Goal: Task Accomplishment & Management: Use online tool/utility

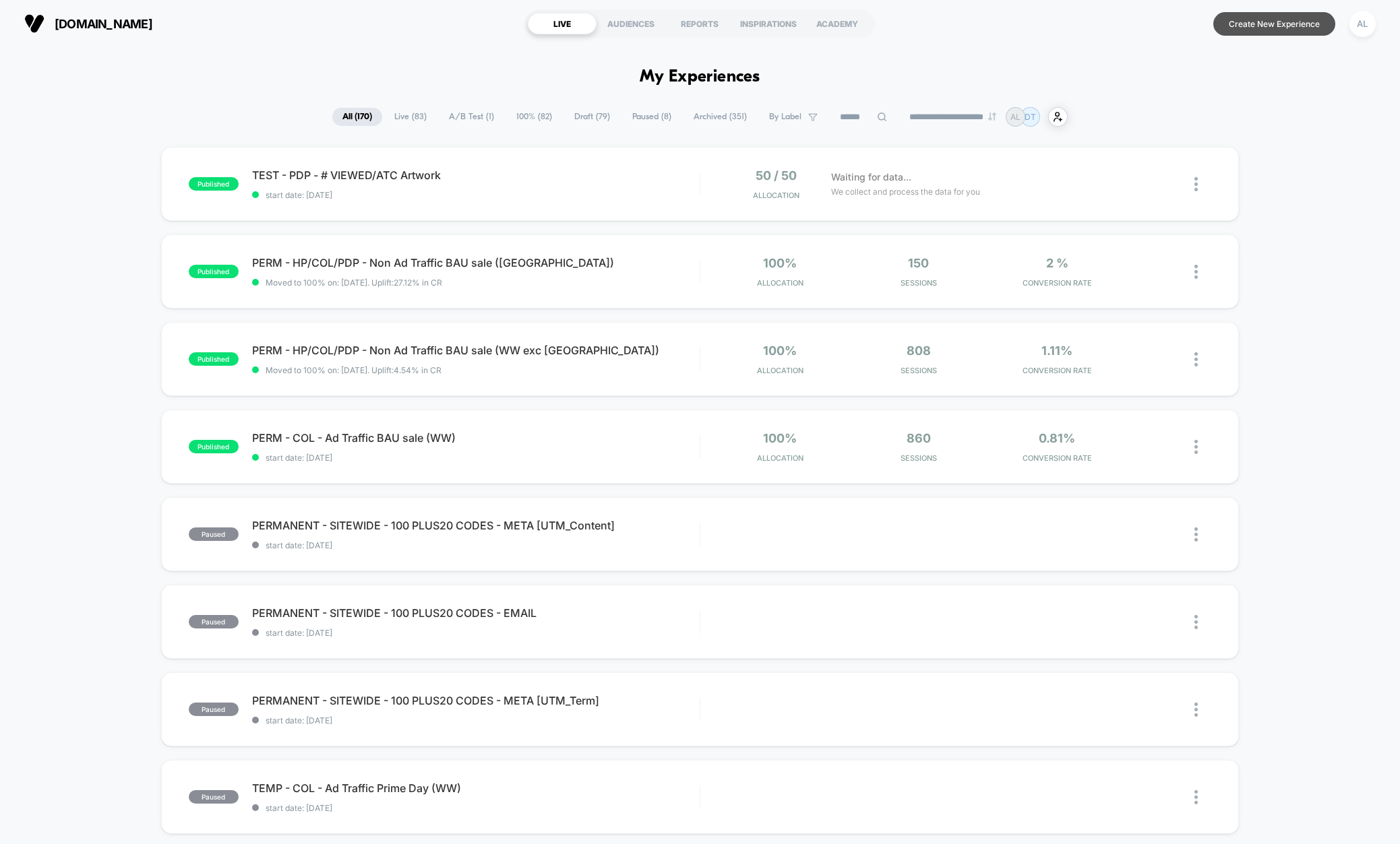
click at [1078, 23] on button "Create New Experience" at bounding box center [1274, 23] width 122 height 23
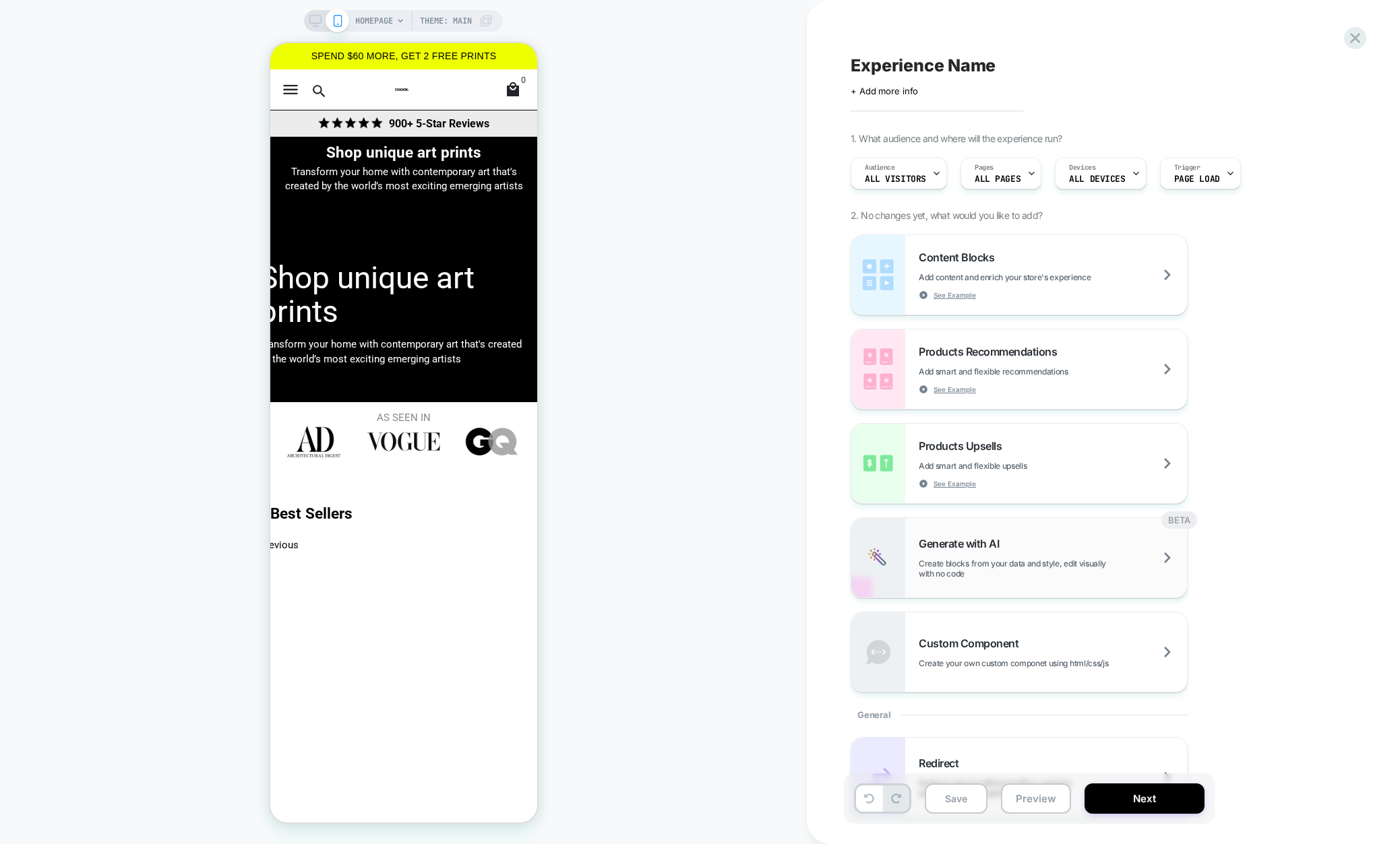
click at [1078, 568] on span "Create blocks from your data and style, edit visually with no code" at bounding box center [1053, 568] width 269 height 20
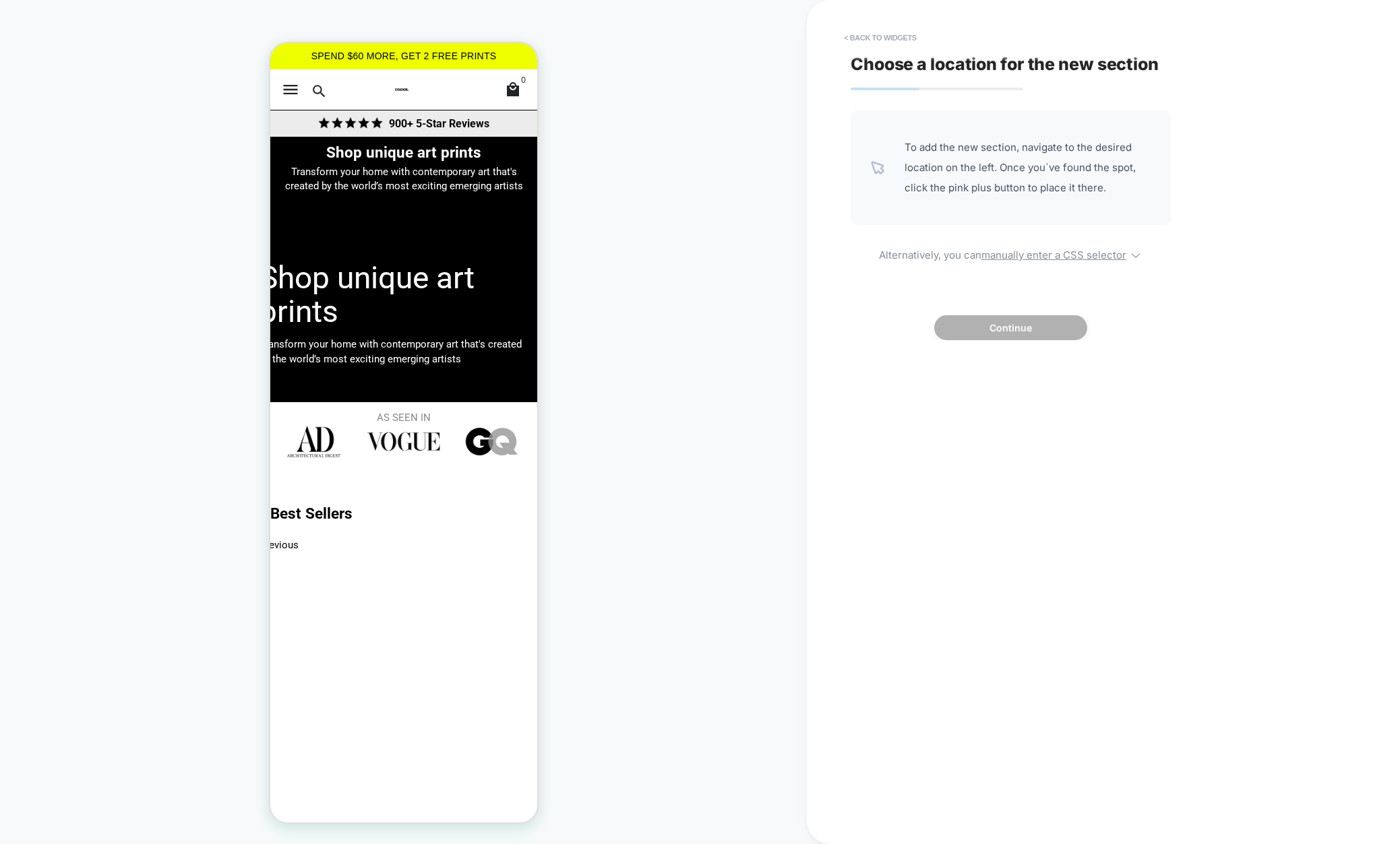
click at [1043, 244] on div "To add the new section, navigate to the desired location on the left. Once you`…" at bounding box center [1011, 226] width 320 height 230
click at [1043, 261] on div "To add the new section, navigate to the desired location on the left. Once you`…" at bounding box center [1011, 226] width 320 height 230
click at [1037, 258] on u "manually enter a CSS selector" at bounding box center [1054, 255] width 145 height 13
select select "*******"
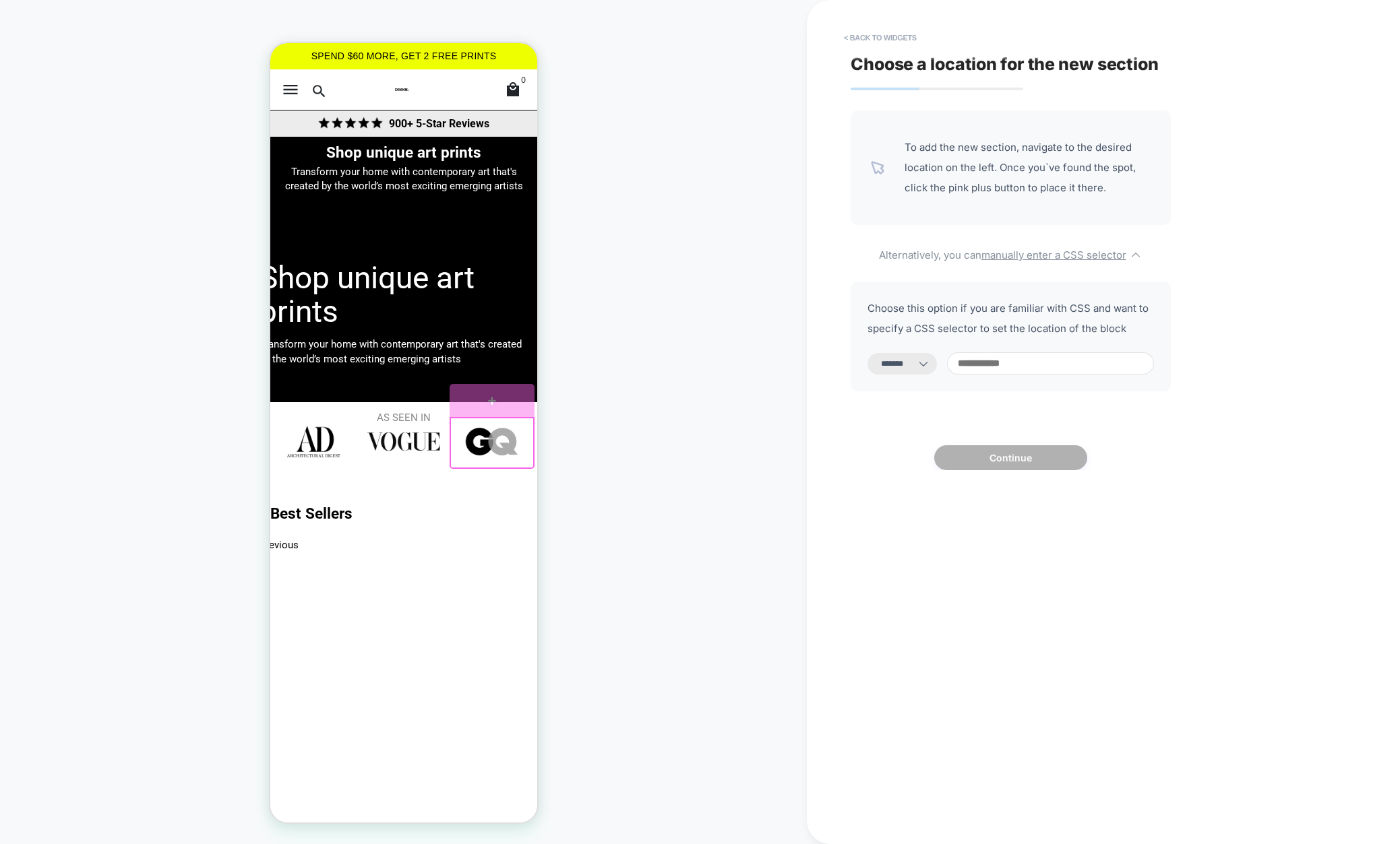
click at [459, 217] on div "SHOP ALL" at bounding box center [403, 209] width 247 height 15
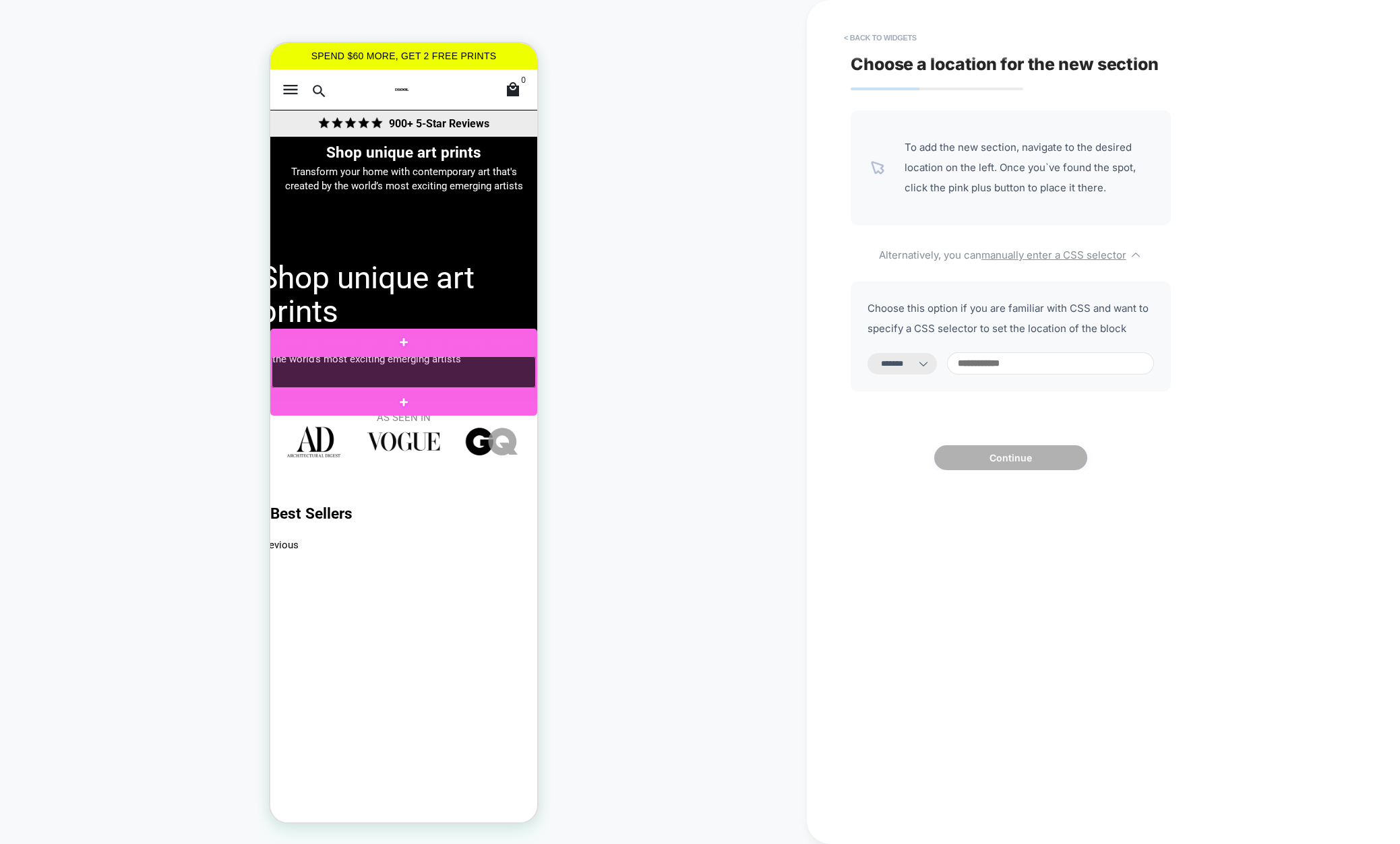
click at [459, 366] on div at bounding box center [403, 372] width 264 height 32
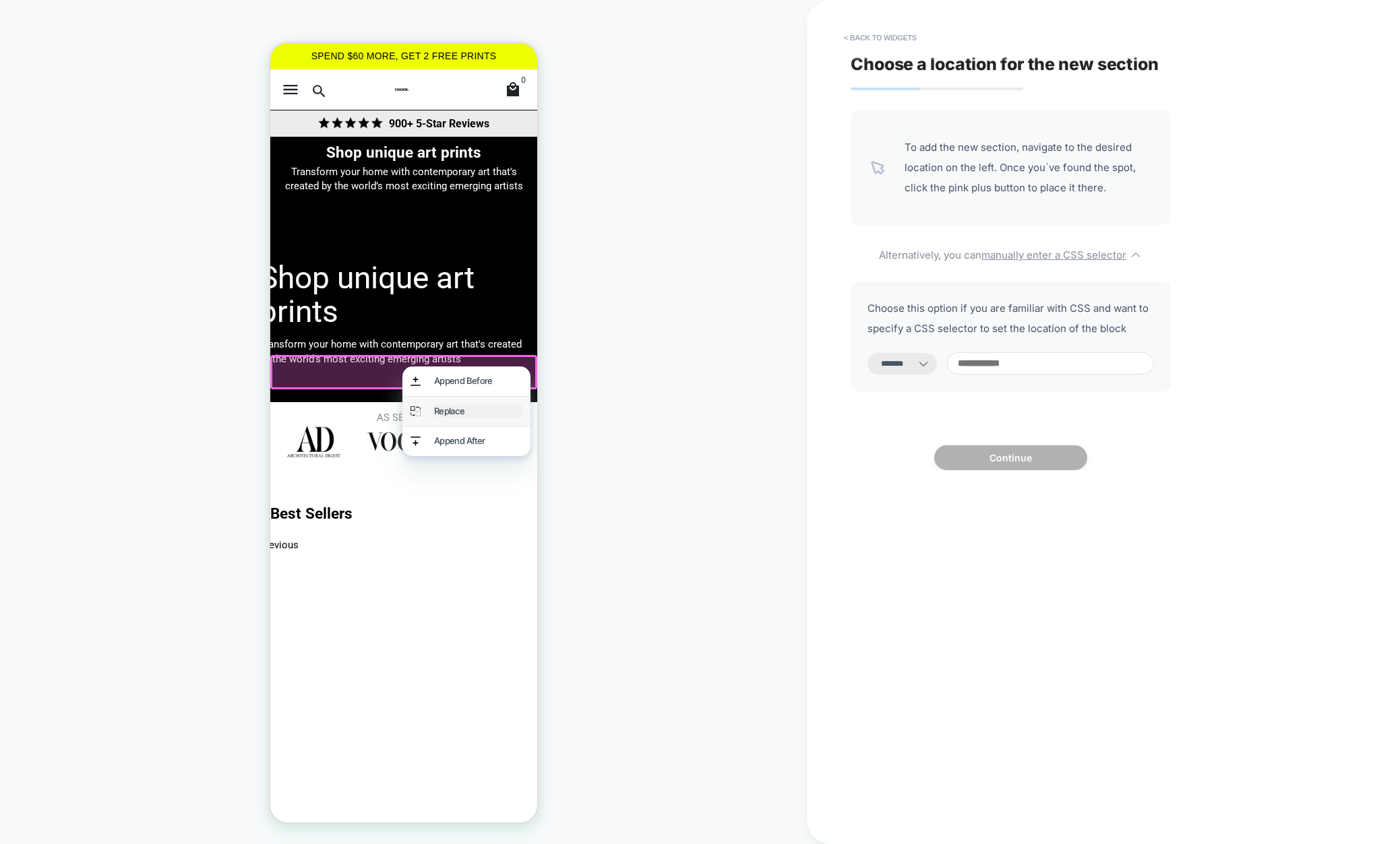
click at [474, 413] on div "Replace" at bounding box center [477, 411] width 88 height 14
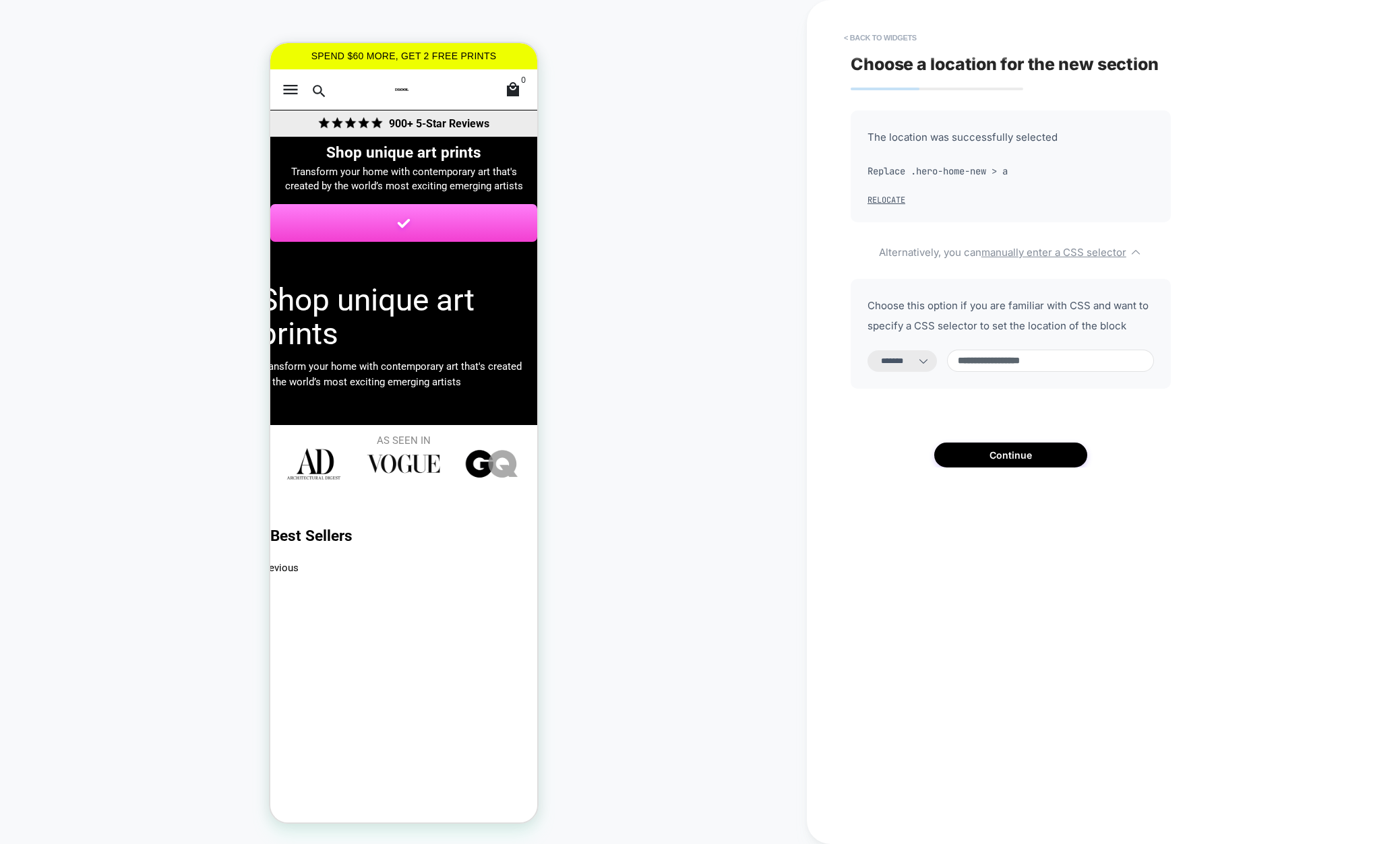
click at [971, 181] on div "The location was successfully selected Replace .hero-home-new > a Relocate" at bounding box center [1011, 167] width 320 height 112
click at [1021, 461] on button "Continue" at bounding box center [1010, 455] width 153 height 25
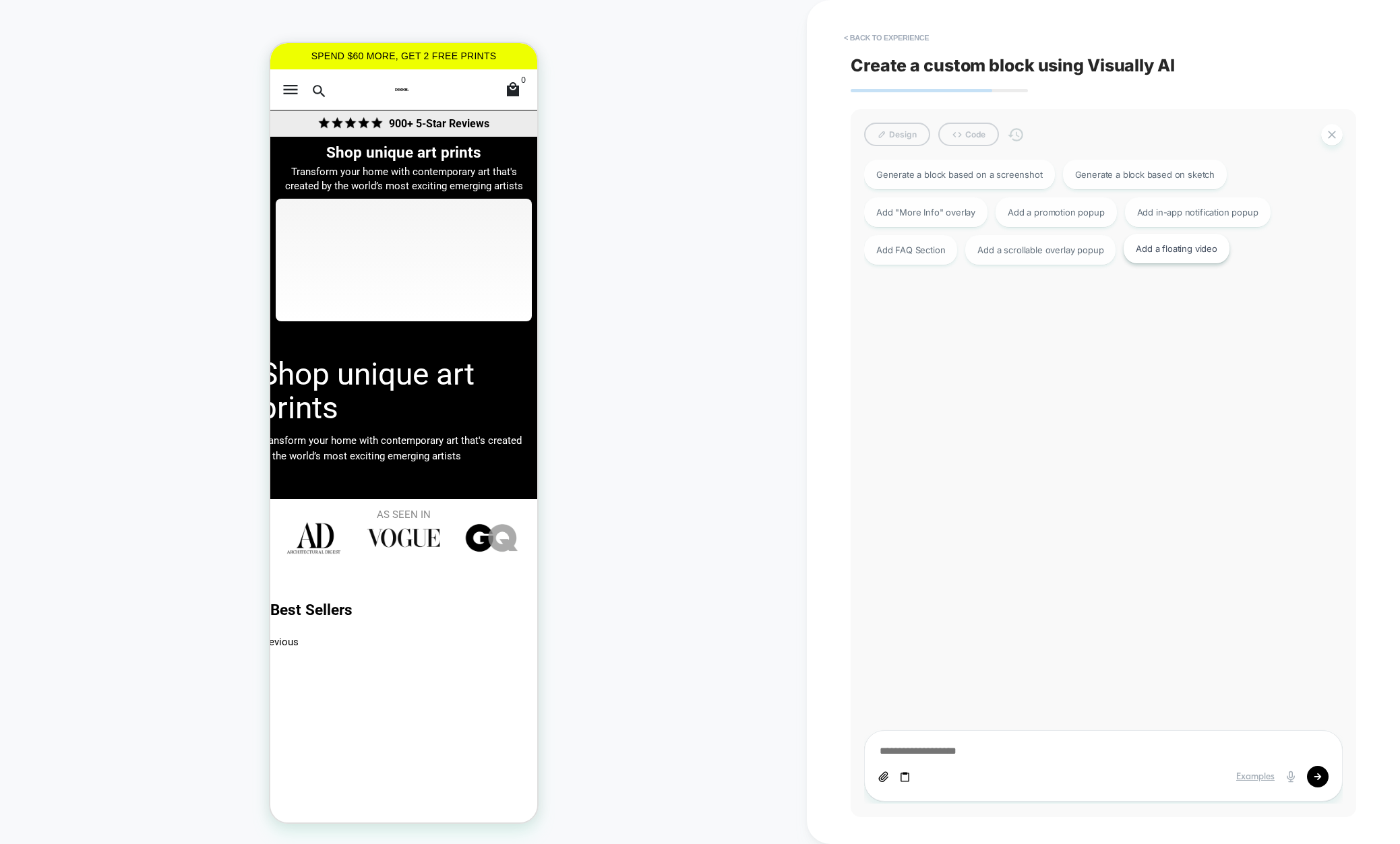
click at [1078, 256] on div "Add a floating video" at bounding box center [1176, 248] width 106 height 30
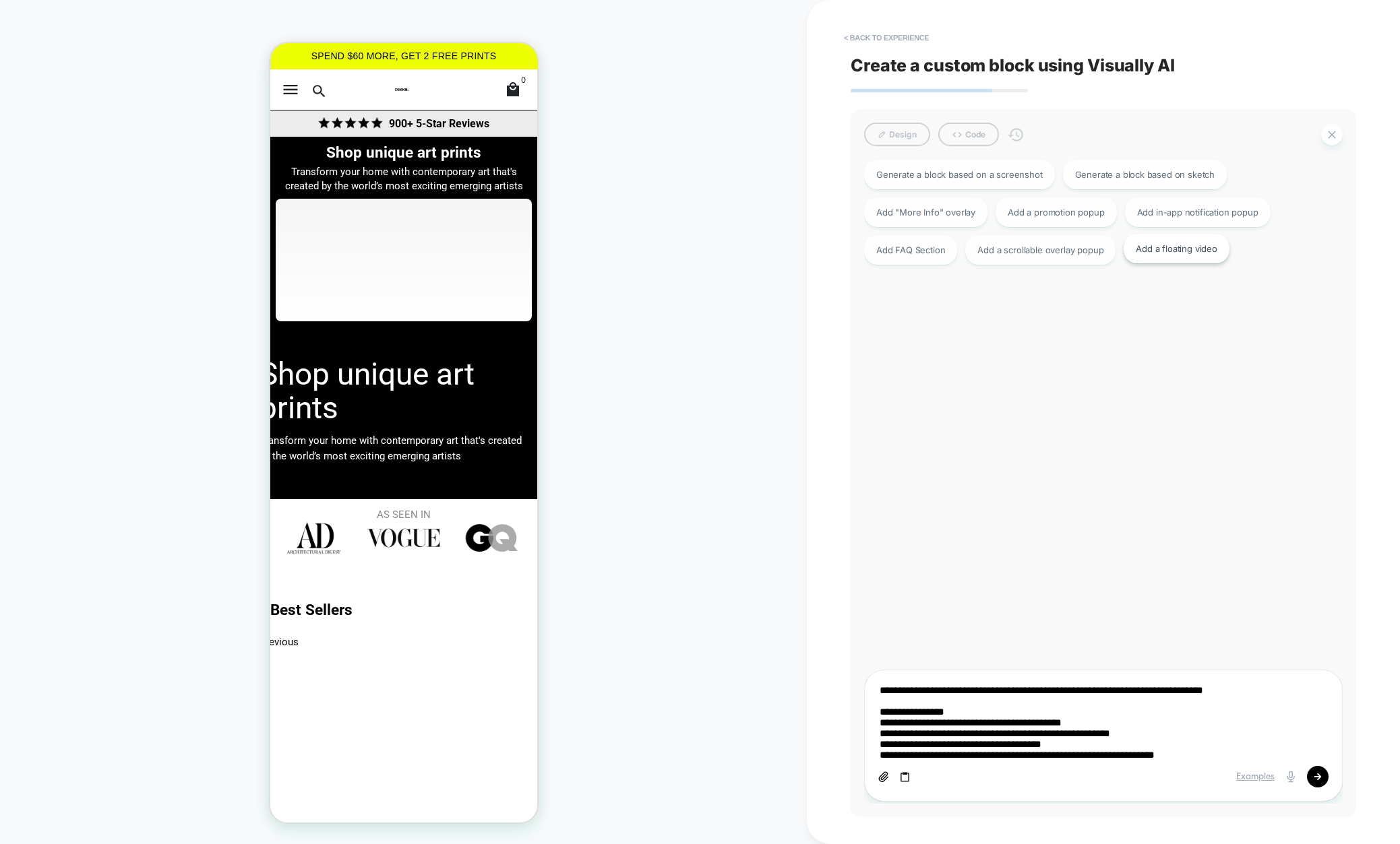
type textarea "*"
type textarea "**********"
type textarea "*"
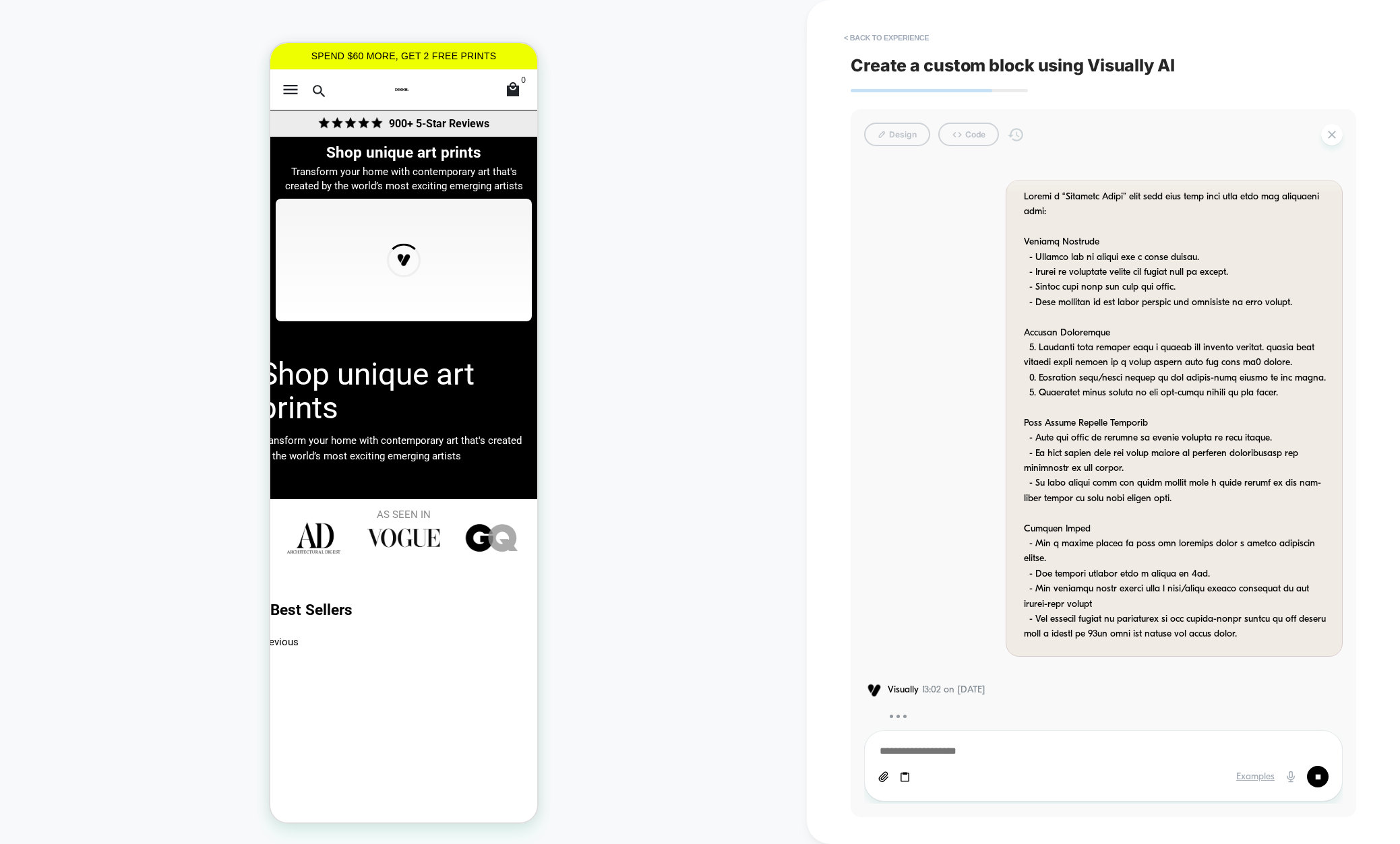
scroll to position [53, 0]
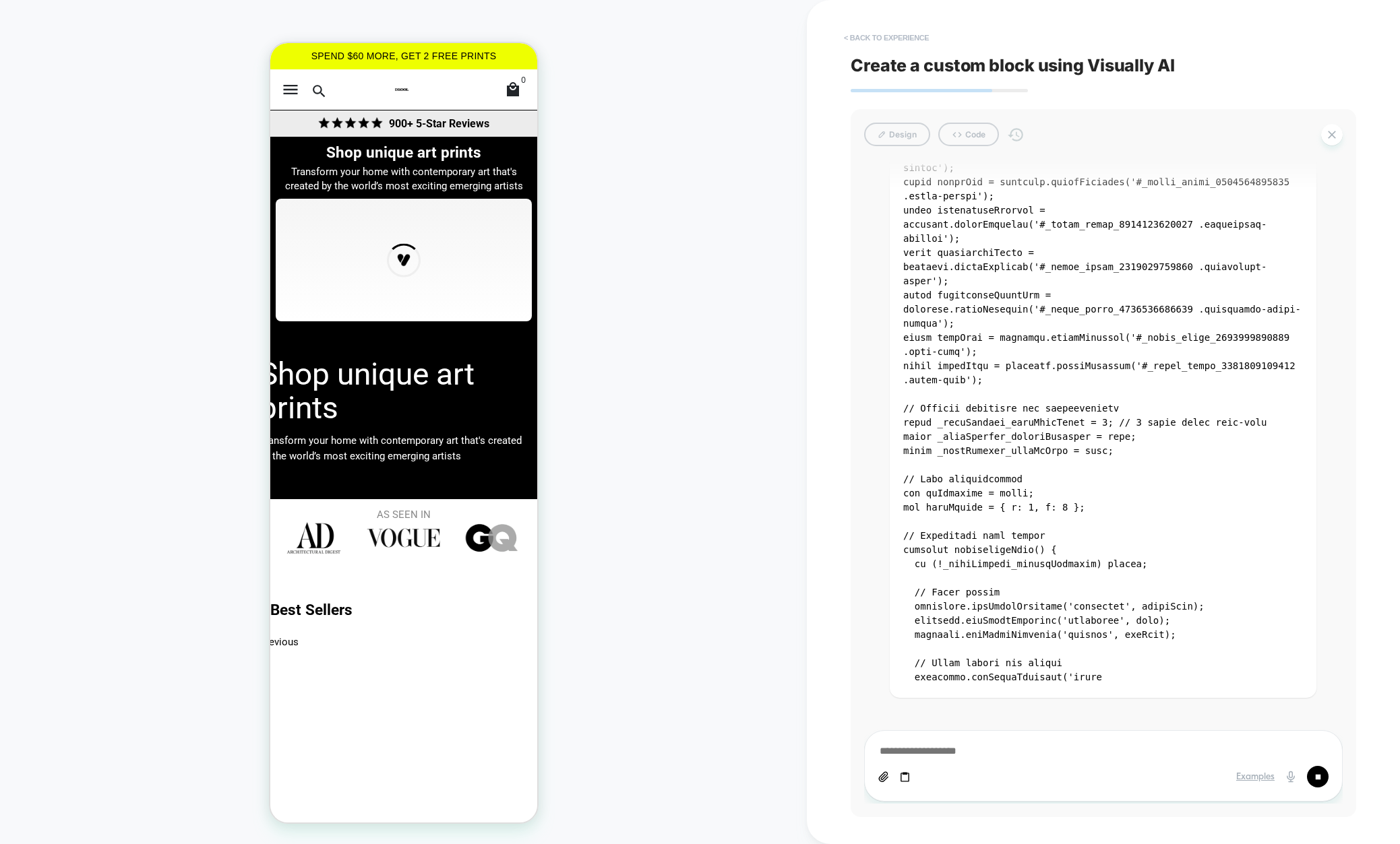
click at [865, 39] on button "< Back to experience" at bounding box center [886, 37] width 99 height 22
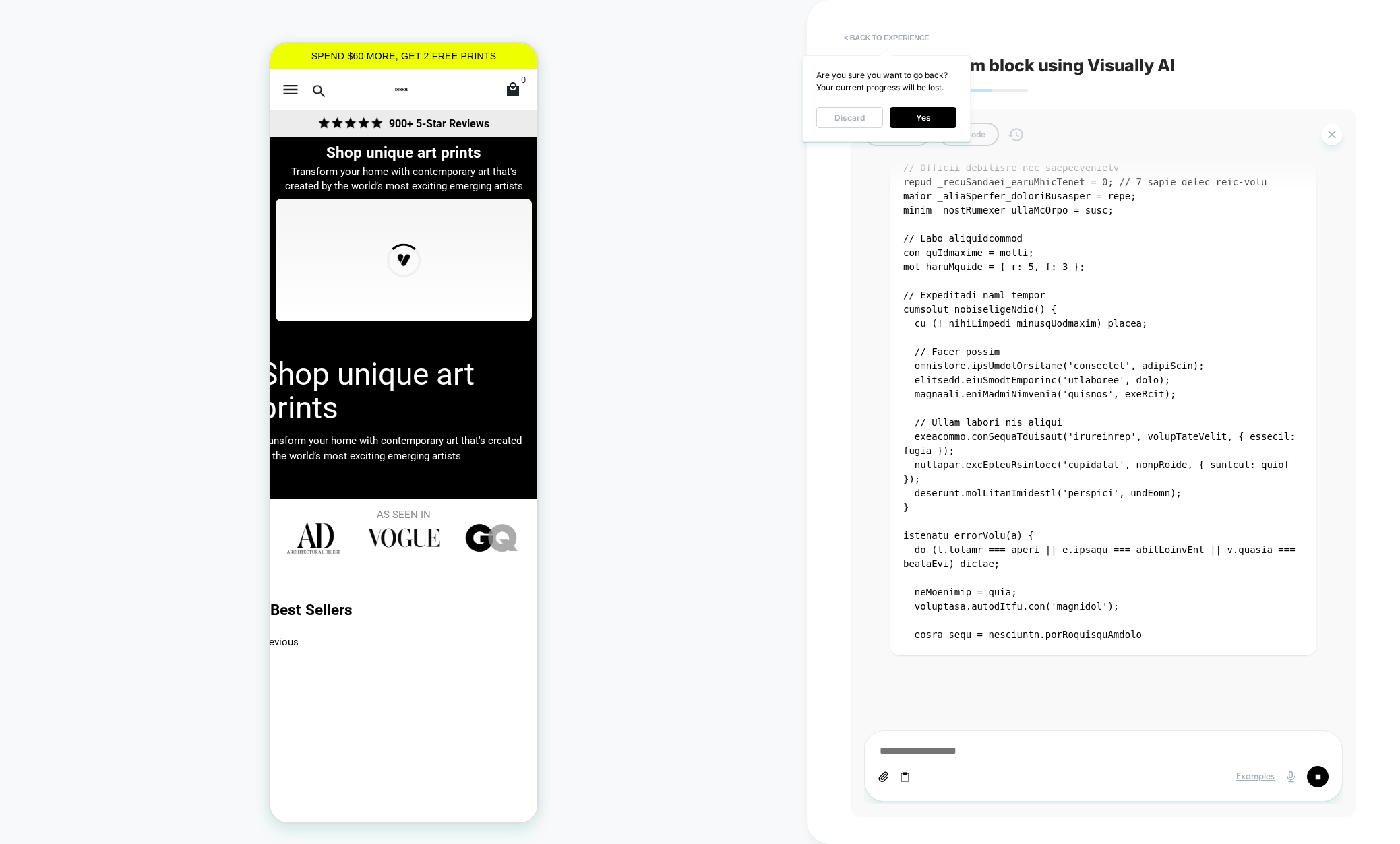
click at [835, 120] on button "Discard" at bounding box center [849, 118] width 67 height 21
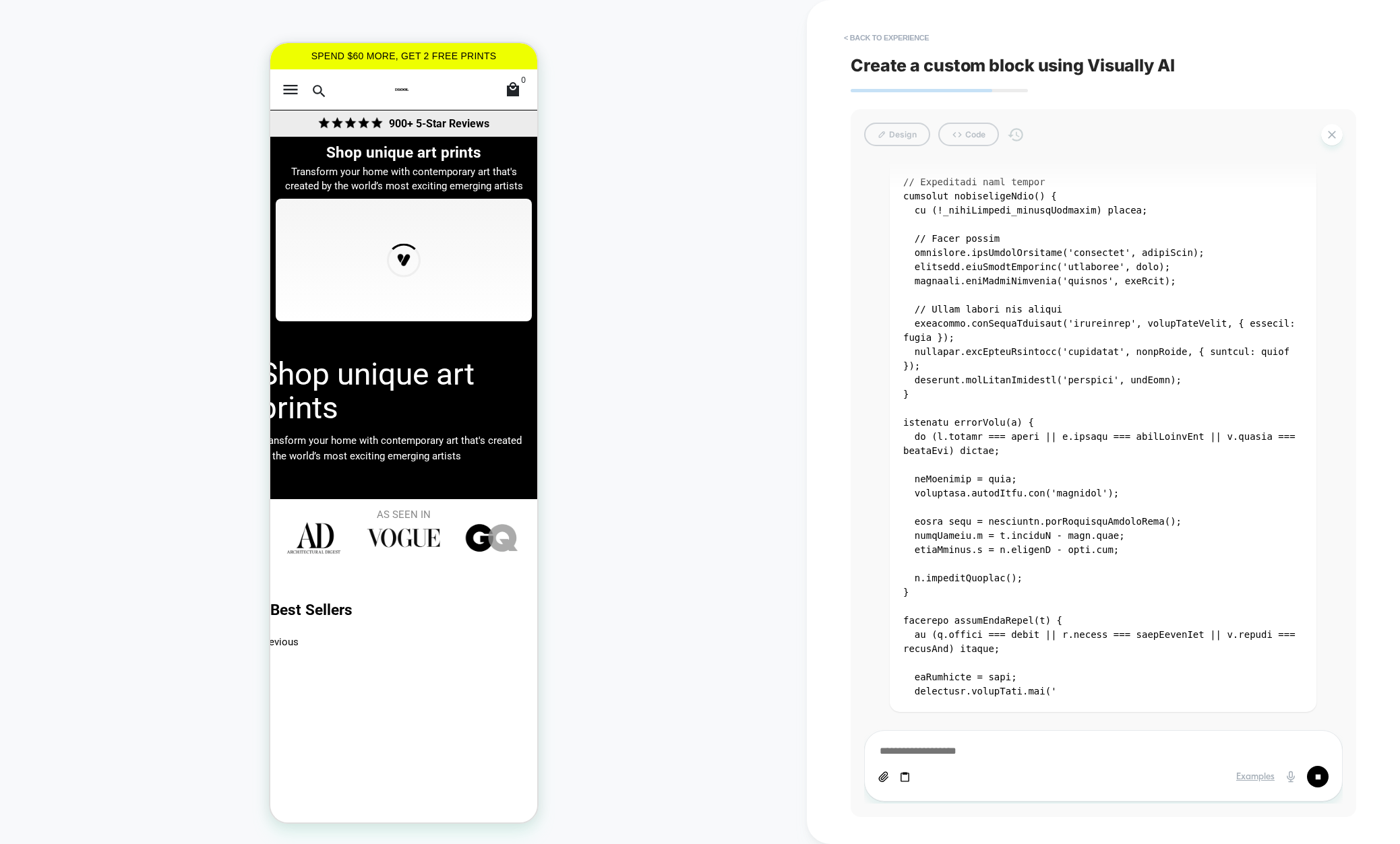
type textarea "*"
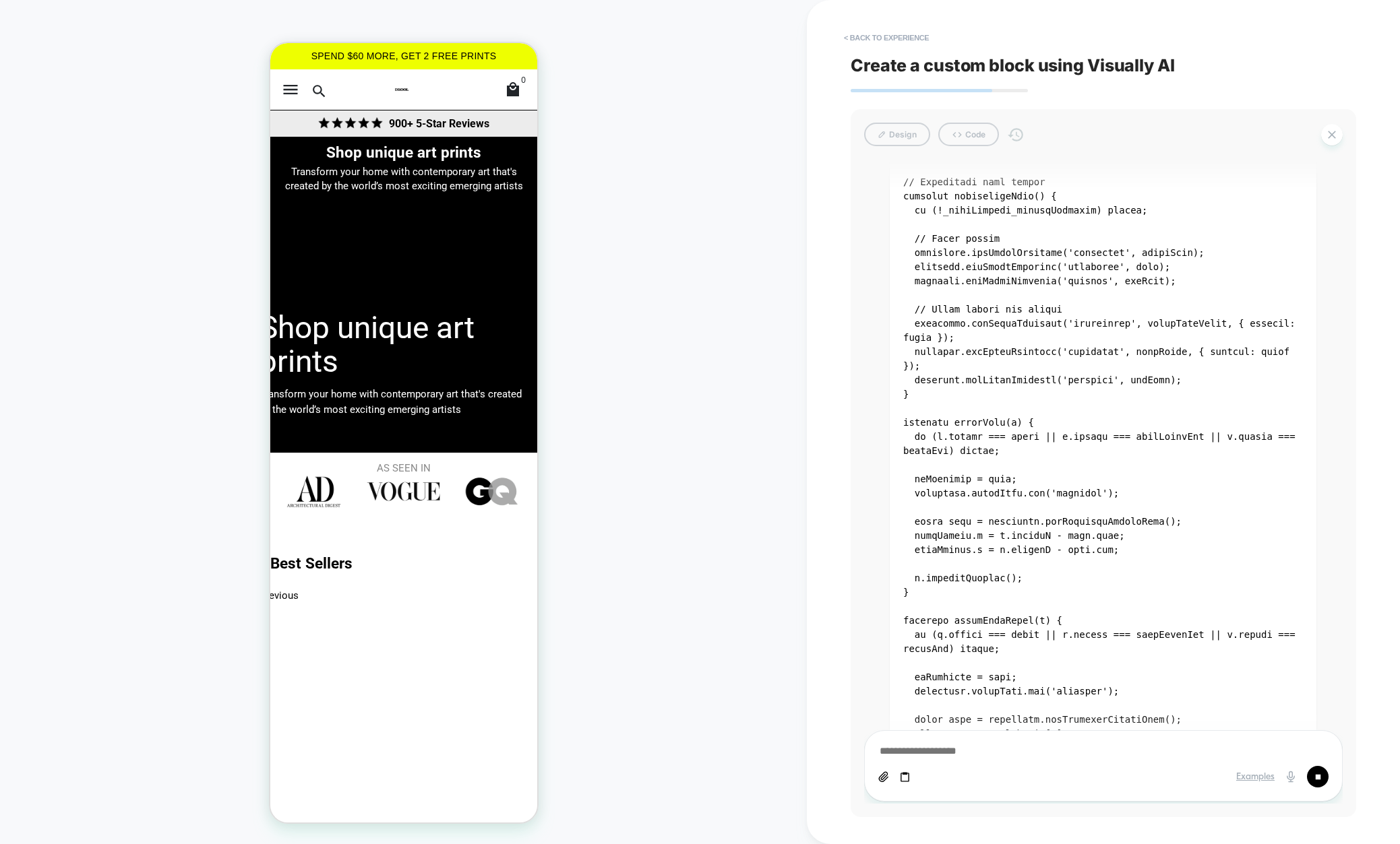
scroll to position [5537, 0]
